Goal: Find specific page/section: Locate a particular part of the current website

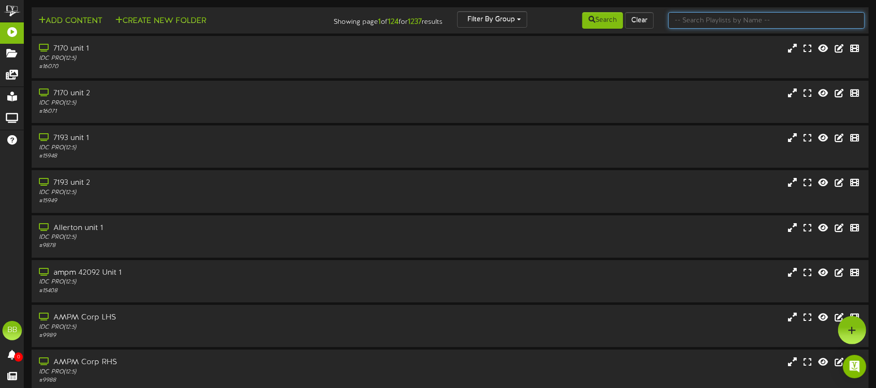
click at [720, 20] on input "text" at bounding box center [767, 20] width 197 height 17
paste input "42745"
type input "42745"
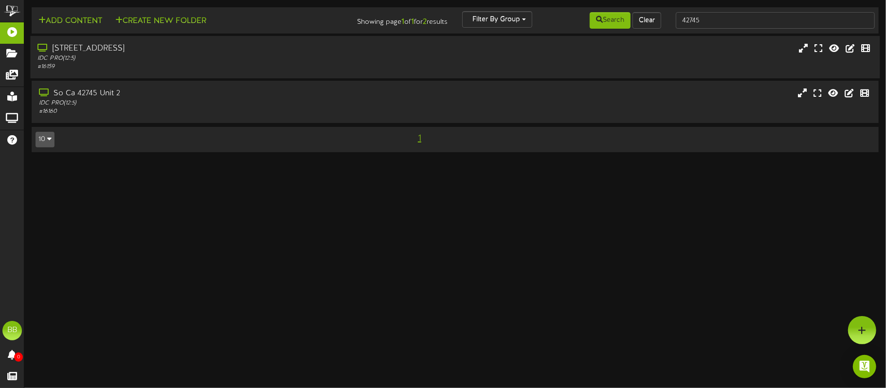
click at [174, 56] on div "IDC PRO ( 12:5 )" at bounding box center [206, 59] width 339 height 8
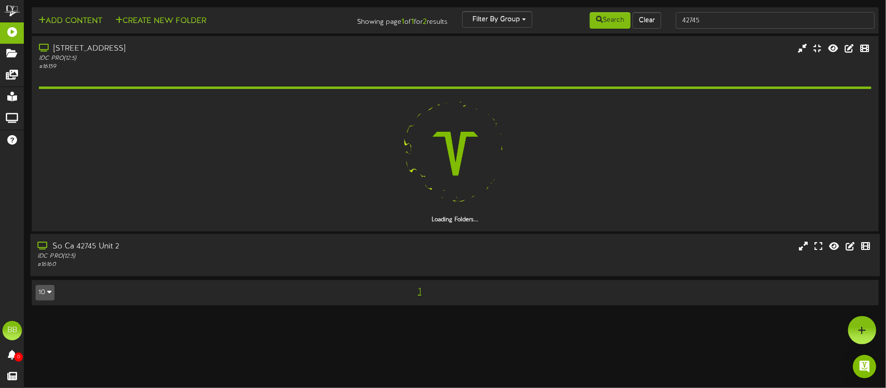
click at [146, 244] on div "So Ca 42745 Unit 2" at bounding box center [206, 246] width 339 height 11
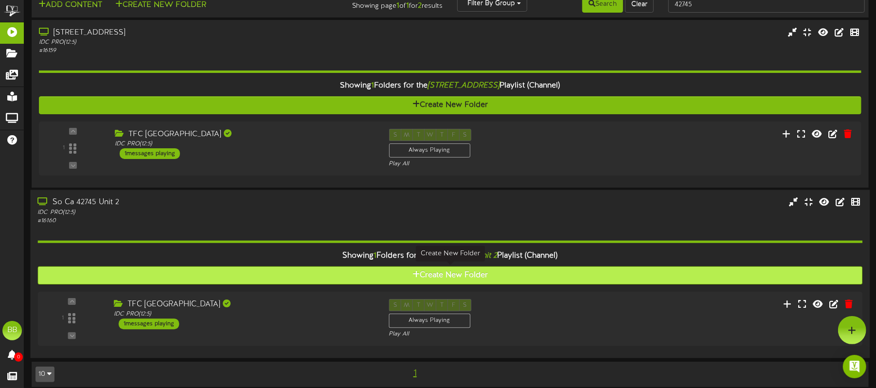
scroll to position [25, 0]
